Goal: Navigation & Orientation: Find specific page/section

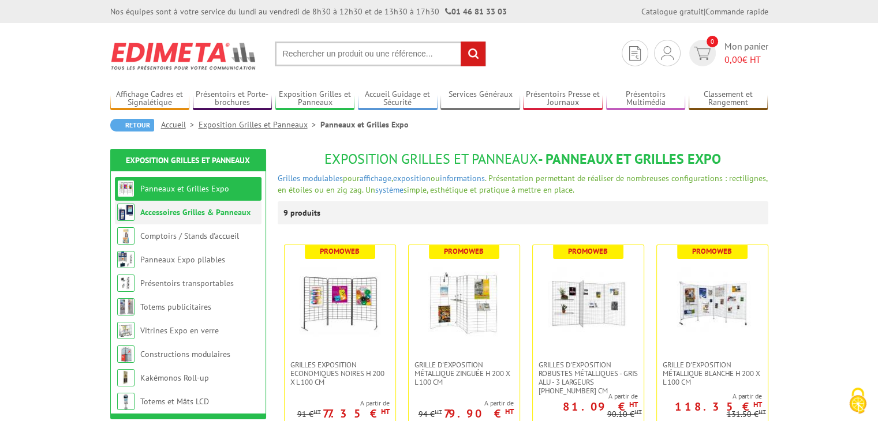
click at [224, 213] on link "Accessoires Grilles & Panneaux" at bounding box center [195, 212] width 110 height 10
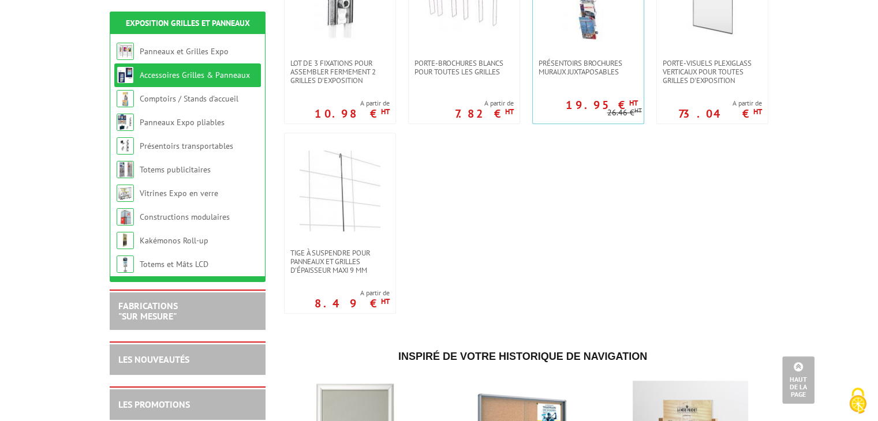
scroll to position [861, 0]
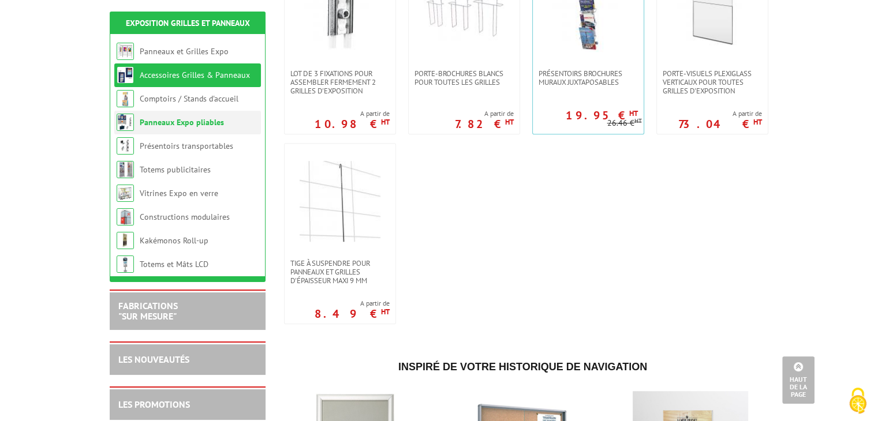
click at [184, 126] on link "Panneaux Expo pliables" at bounding box center [182, 122] width 84 height 10
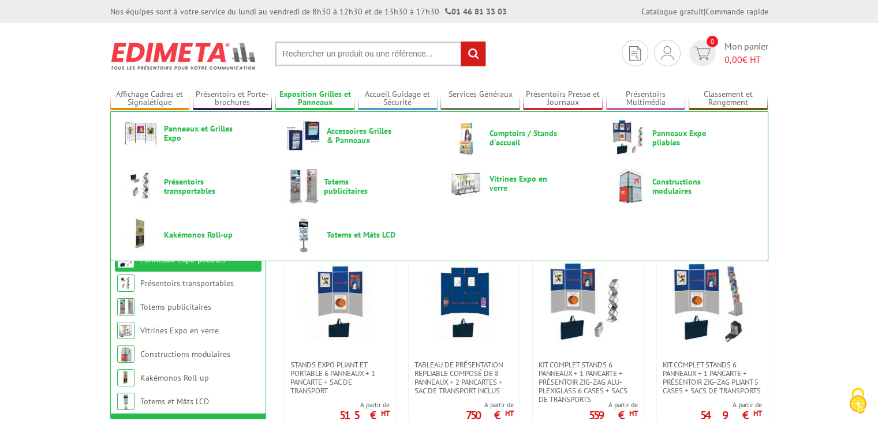
click at [326, 95] on link "Exposition Grilles et Panneaux" at bounding box center [315, 98] width 80 height 19
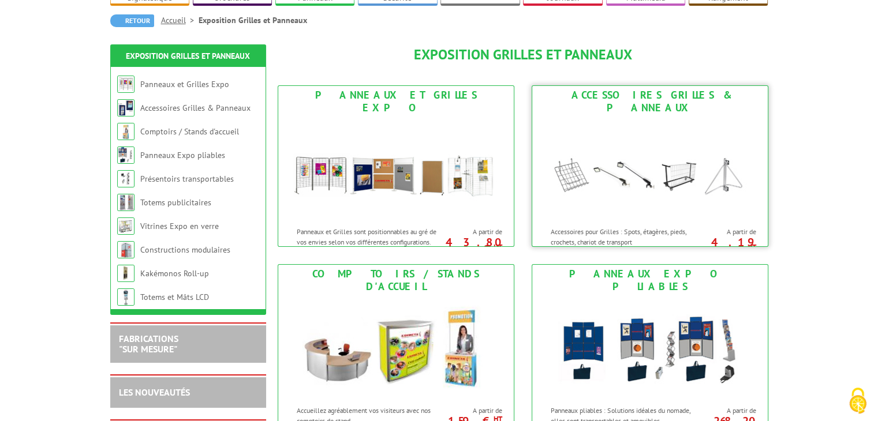
scroll to position [47, 0]
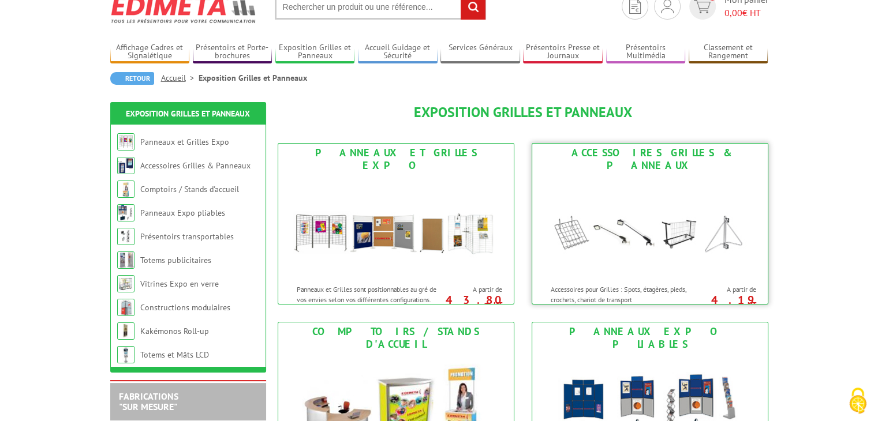
click at [582, 175] on img at bounding box center [650, 227] width 214 height 104
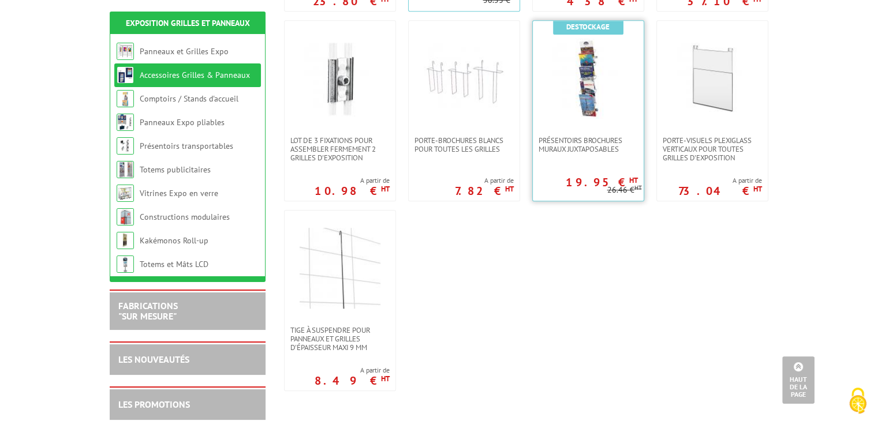
scroll to position [808, 0]
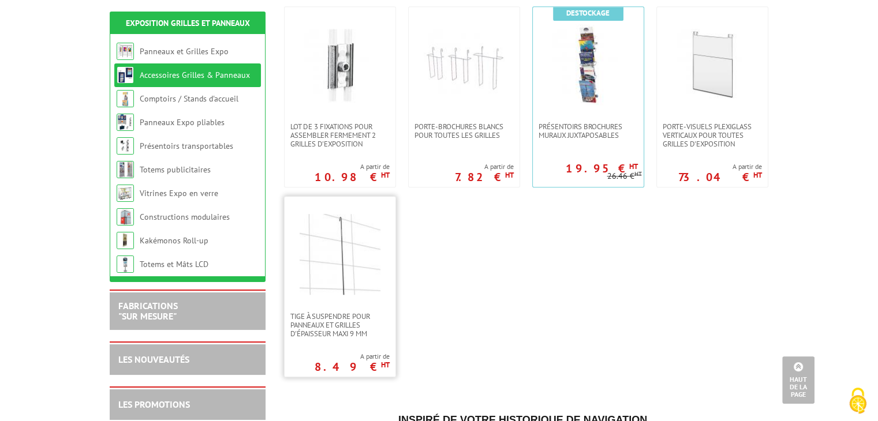
click at [342, 285] on img at bounding box center [340, 254] width 81 height 81
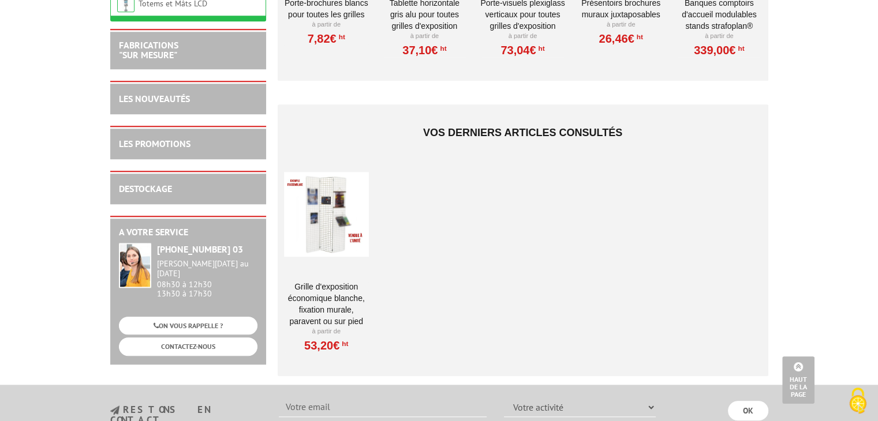
scroll to position [1039, 0]
